Goal: Task Accomplishment & Management: Use online tool/utility

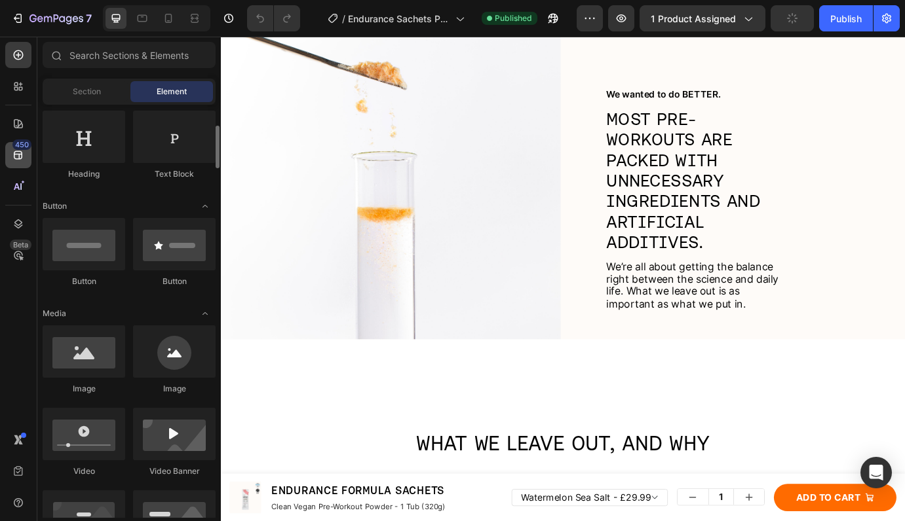
scroll to position [214, 0]
click at [18, 154] on icon at bounding box center [18, 155] width 9 height 9
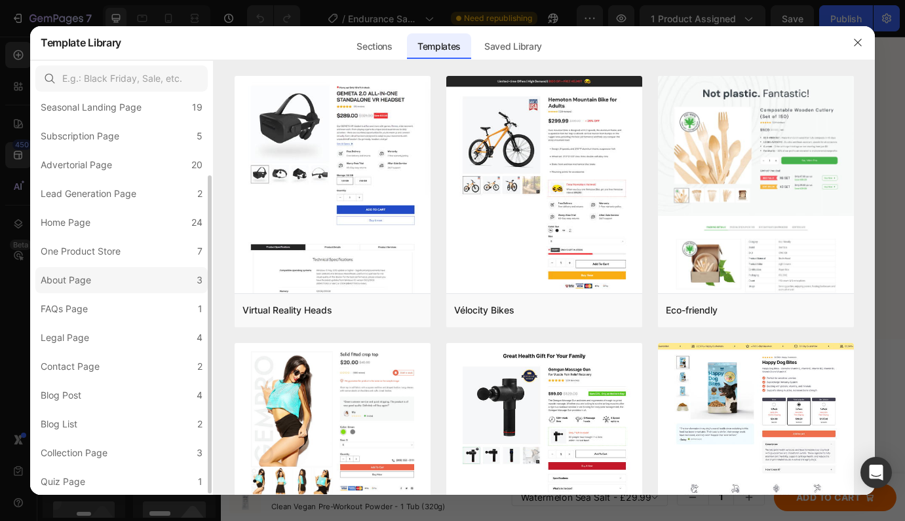
scroll to position [0, 0]
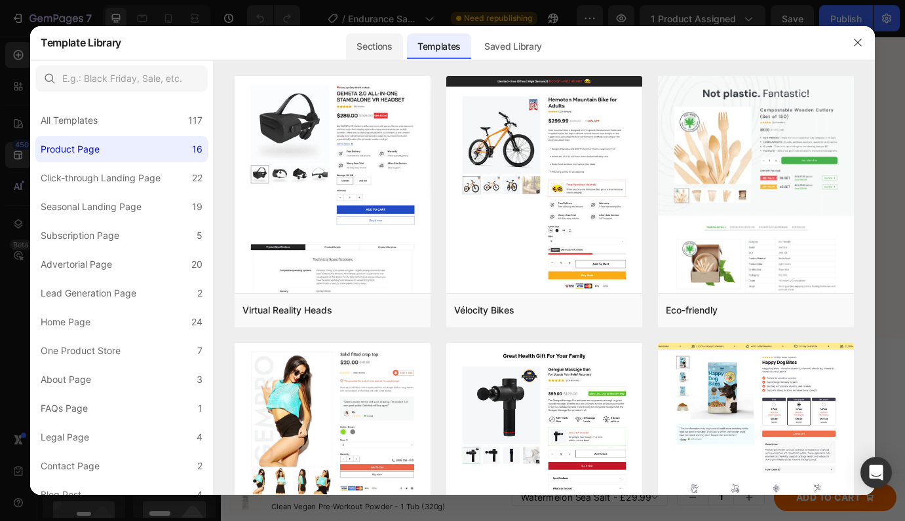
click at [0, 0] on div "Sections" at bounding box center [0, 0] width 0 height 0
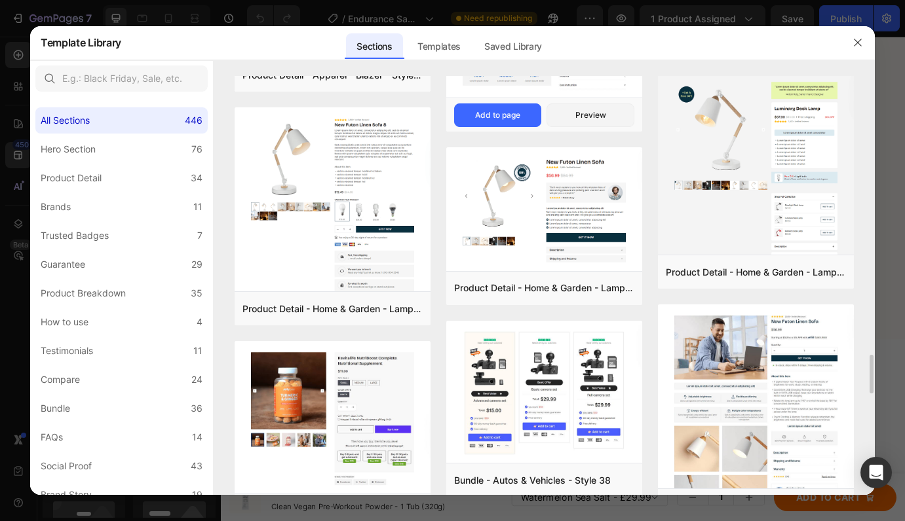
scroll to position [3176, 0]
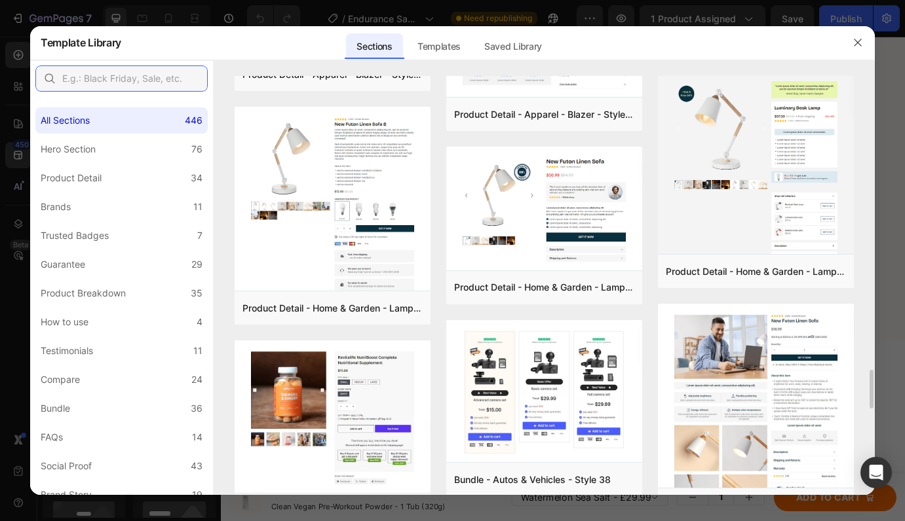
click at [157, 83] on input "text" at bounding box center [121, 79] width 172 height 26
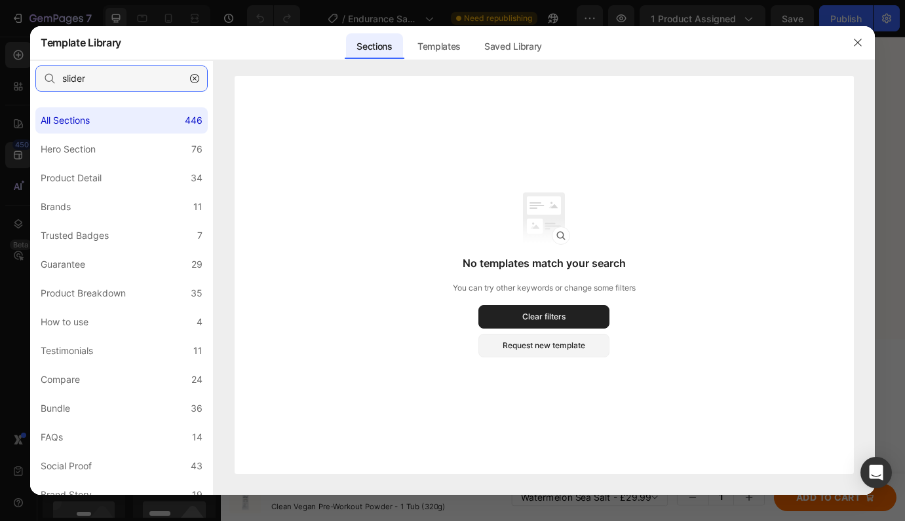
type input "slide"
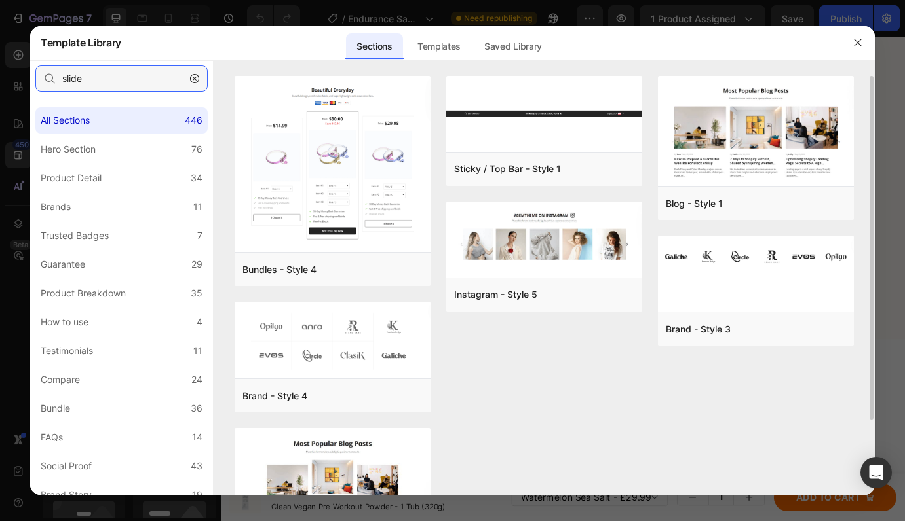
click at [159, 82] on input "slide" at bounding box center [121, 79] width 172 height 26
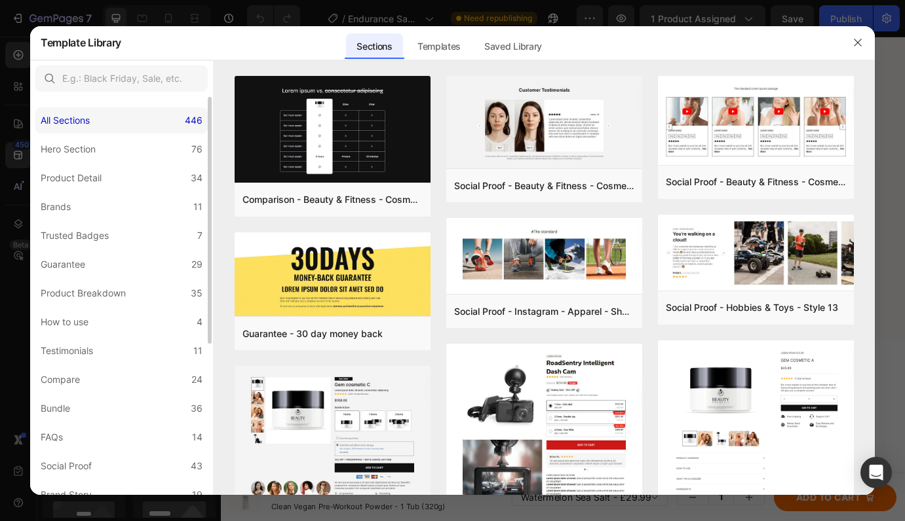
click at [148, 113] on div "All Sections 446" at bounding box center [121, 120] width 172 height 26
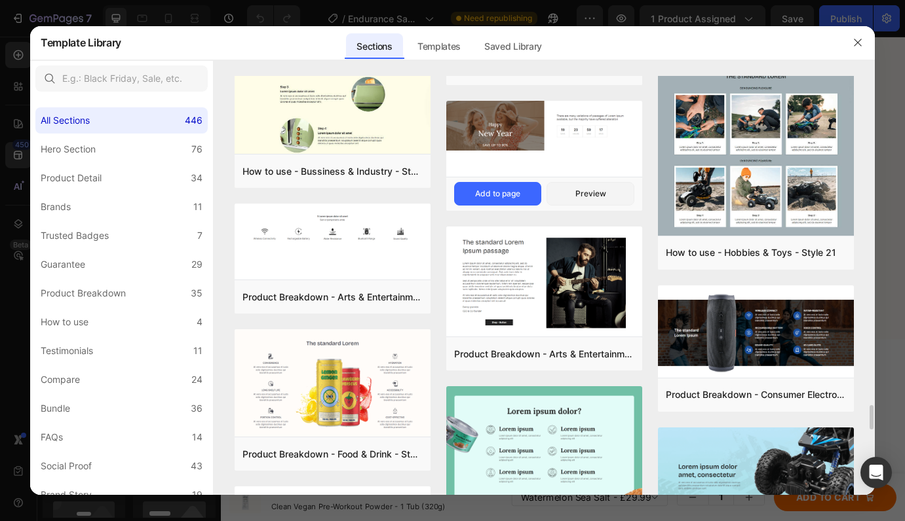
scroll to position [5214, 0]
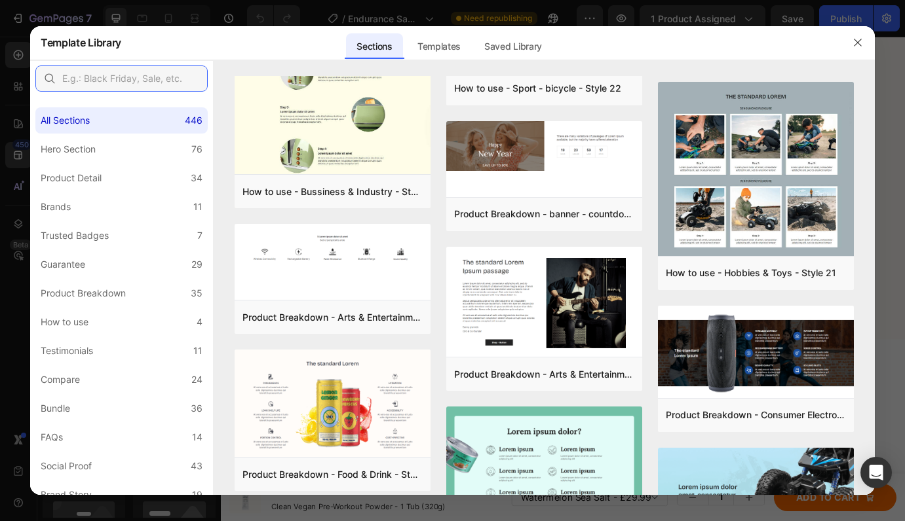
click at [158, 83] on input "text" at bounding box center [121, 79] width 172 height 26
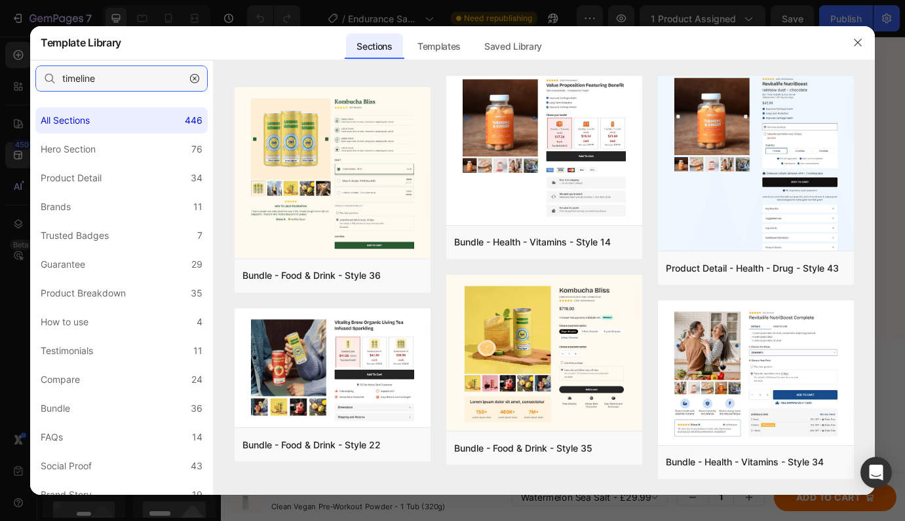
scroll to position [0, 0]
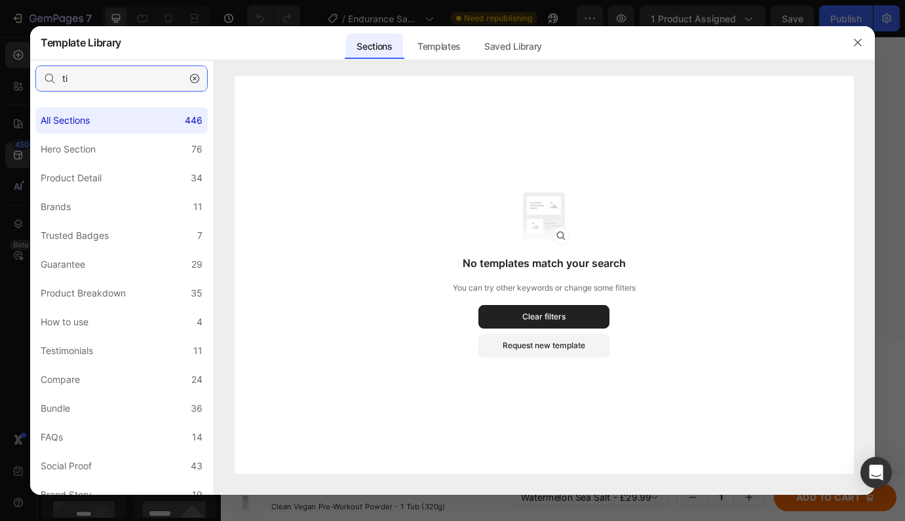
type input "t"
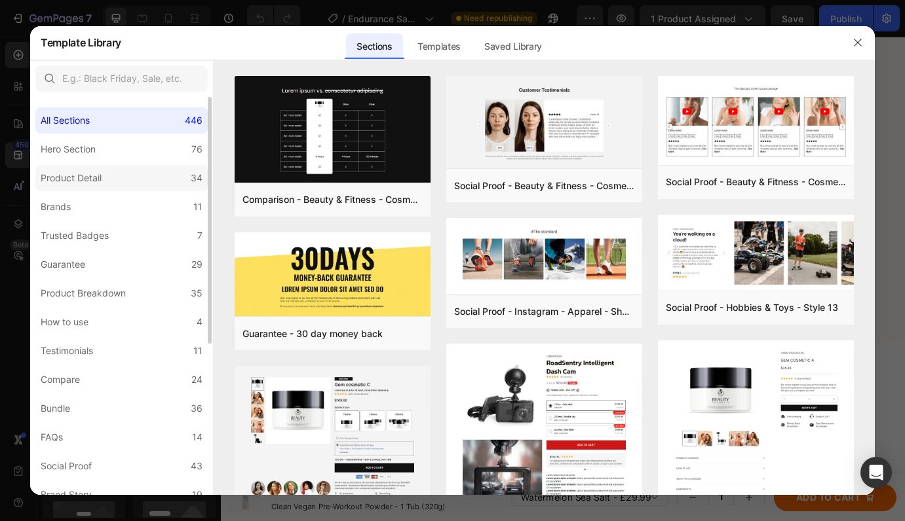
click at [140, 179] on label "Product Detail 34" at bounding box center [121, 178] width 172 height 26
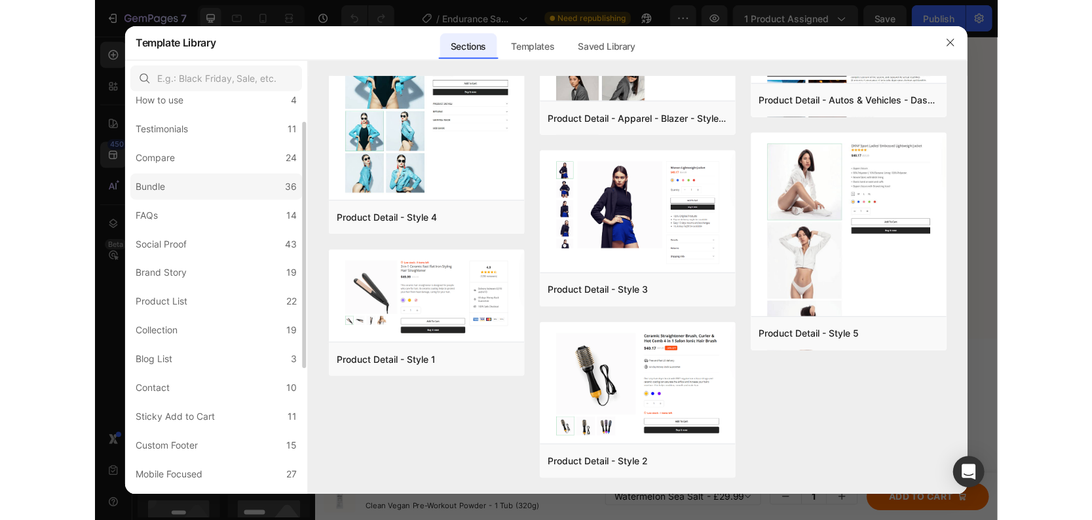
scroll to position [244, 0]
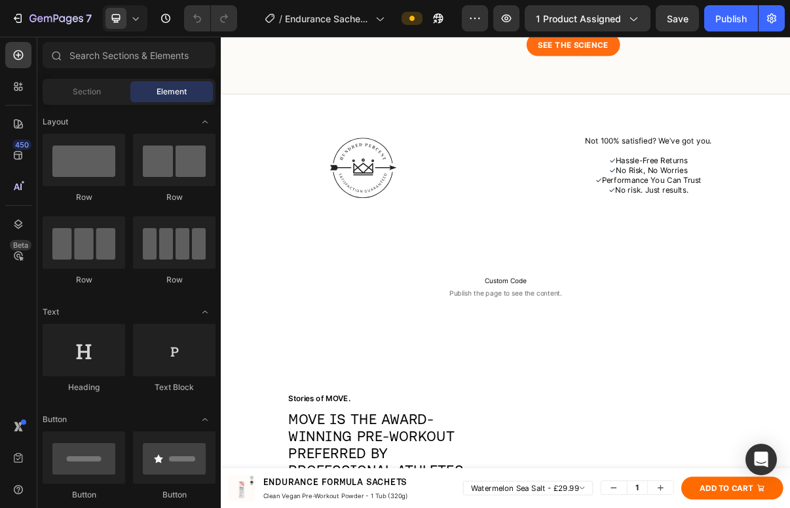
scroll to position [5602, 0]
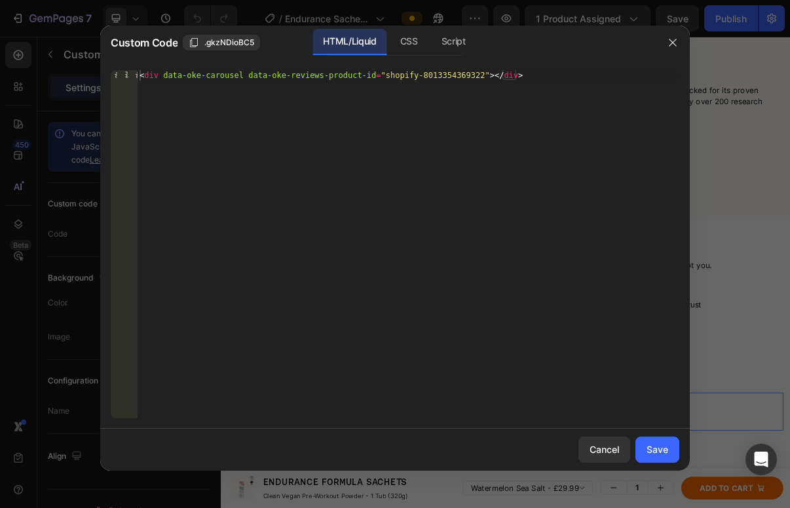
type textarea "<div data-oke-carousel data-oke-reviews-product-id="shopify-8013354369322"></di…"
click at [377, 117] on div "< div data-oke-carousel data-oke-reviews-product-id = "shopify-8013354369322" >…" at bounding box center [408, 254] width 542 height 369
click at [675, 43] on icon "button" at bounding box center [673, 42] width 10 height 10
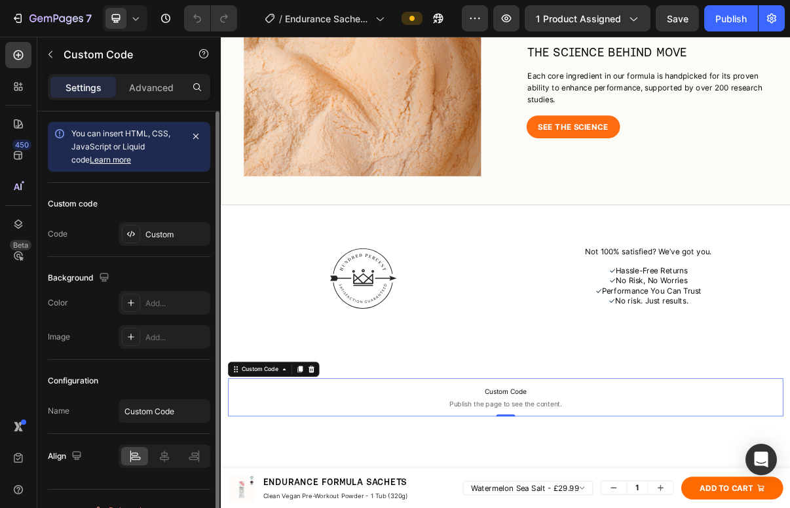
scroll to position [1, 0]
click at [334, 498] on icon at bounding box center [330, 496] width 10 height 10
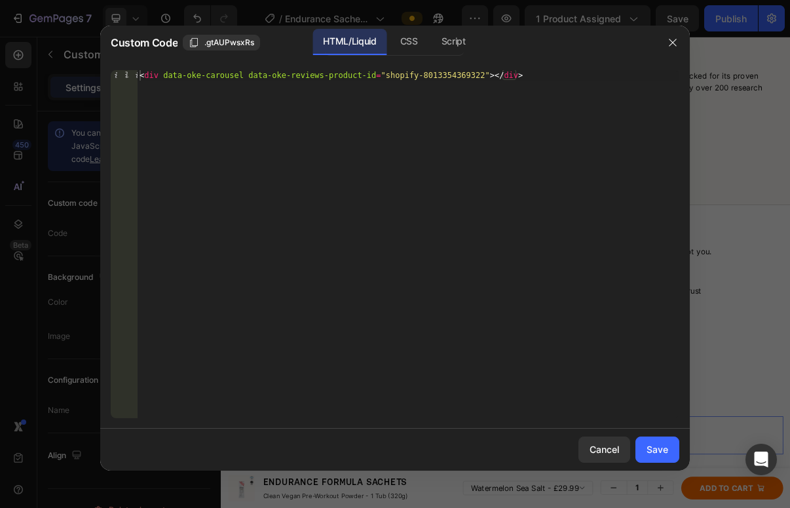
click at [326, 85] on div "< div data-oke-carousel data-oke-reviews-product-id = "shopify-8013354369322" >…" at bounding box center [408, 254] width 542 height 369
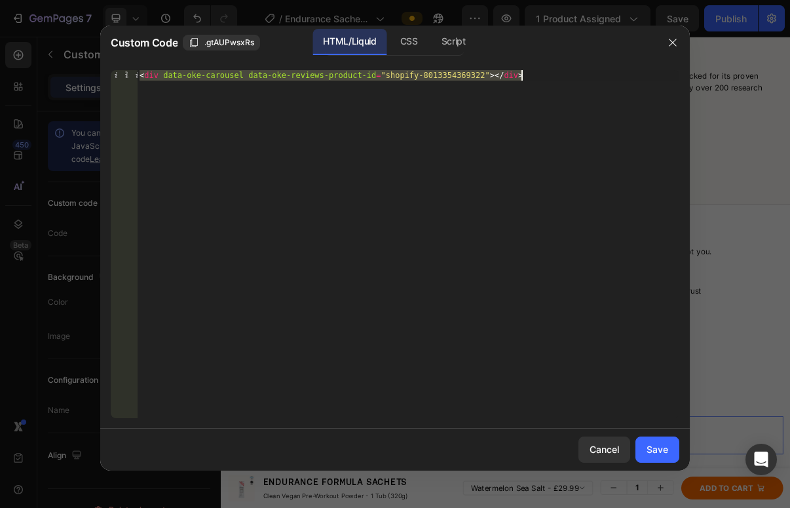
paste textarea "!-- ===== /MOVE Event Nutrition Planner ===== --"
type textarea "<!-- ===== /MOVE Event Nutrition Planner ===== -->"
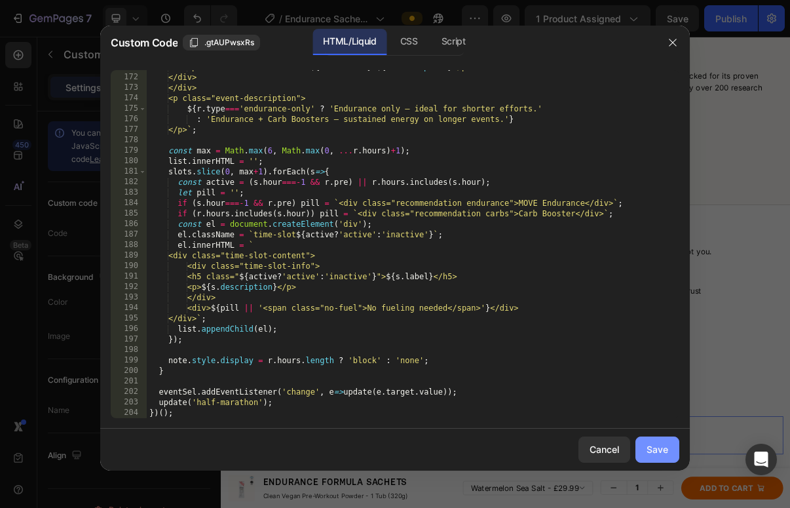
click at [664, 455] on div "Save" at bounding box center [658, 449] width 22 height 14
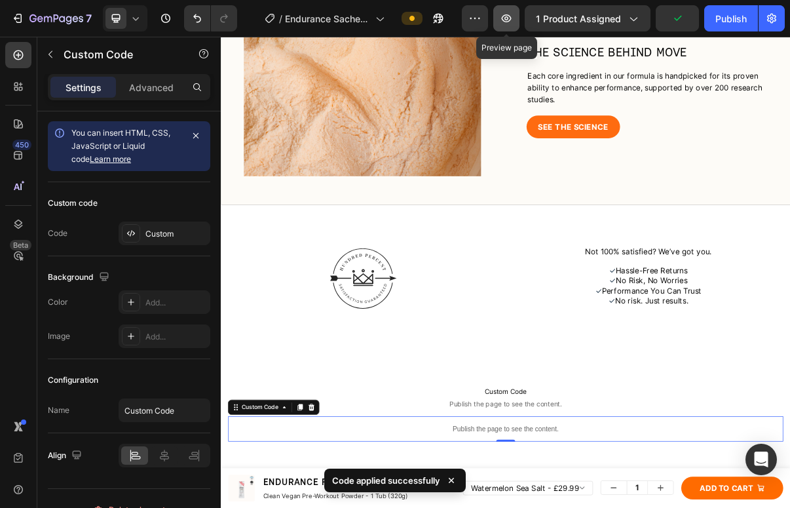
click at [508, 20] on icon "button" at bounding box center [506, 18] width 13 height 13
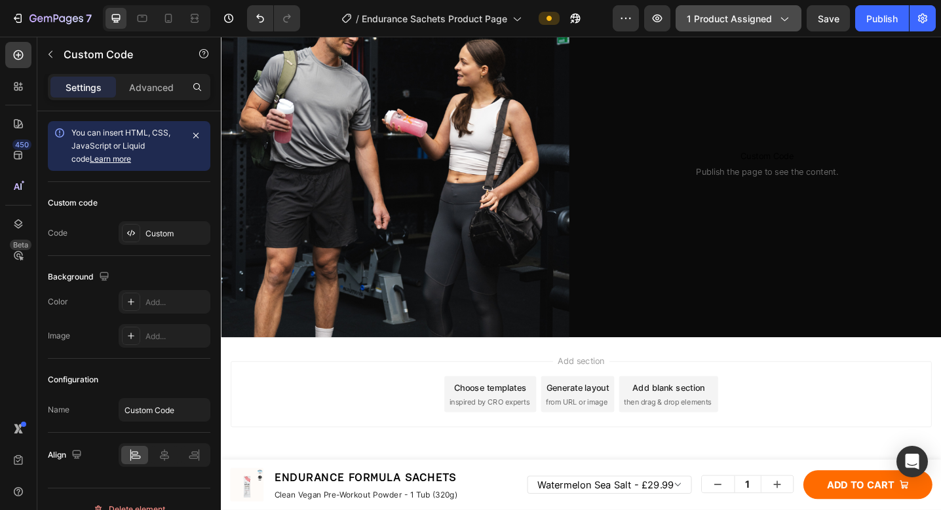
scroll to position [7374, 0]
